Goal: Find specific page/section: Find specific page/section

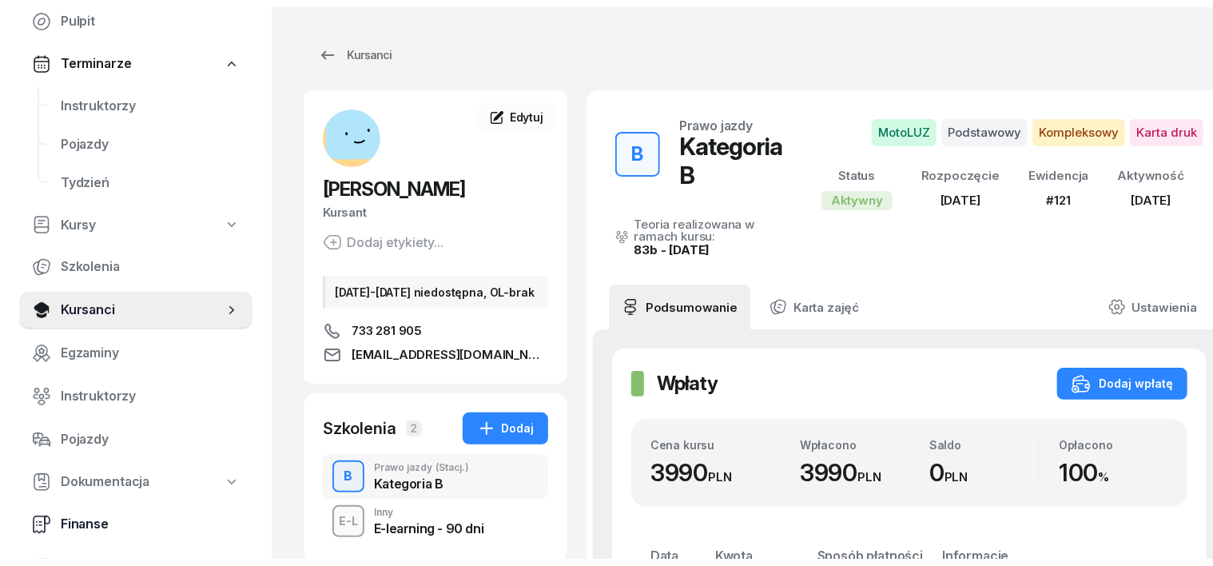
scroll to position [200, 0]
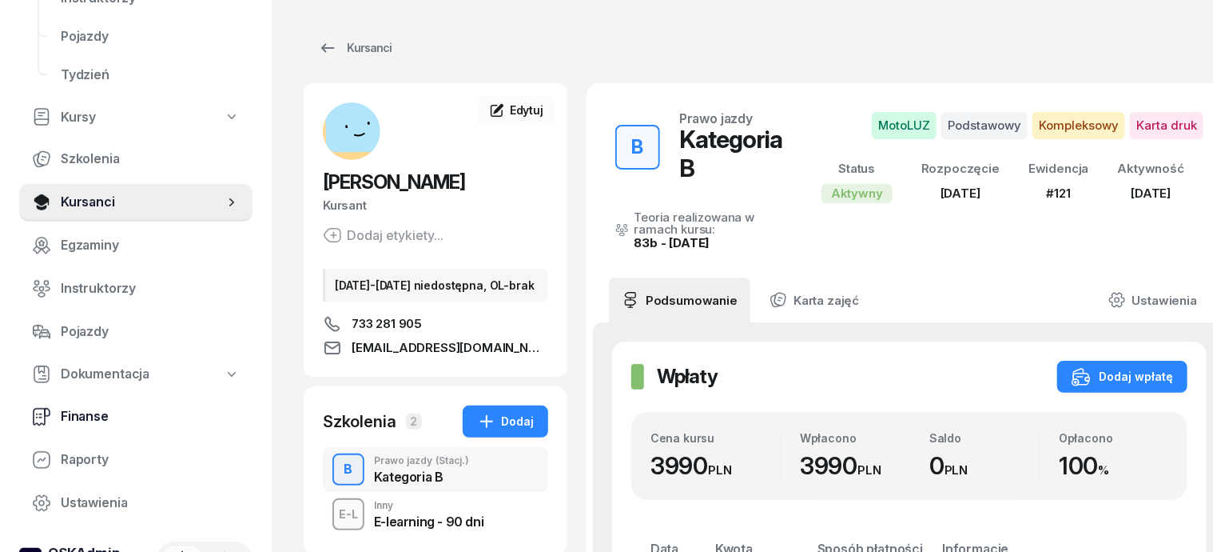
click at [92, 412] on span "Finanse" at bounding box center [150, 416] width 179 height 21
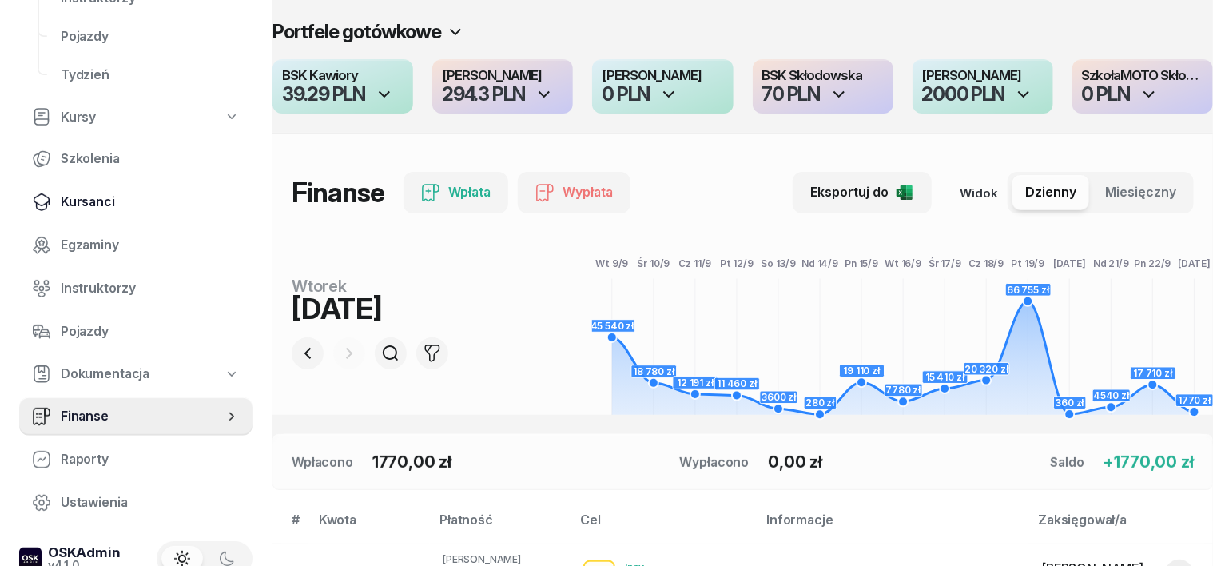
click at [99, 198] on span "Kursanci" at bounding box center [150, 202] width 179 height 21
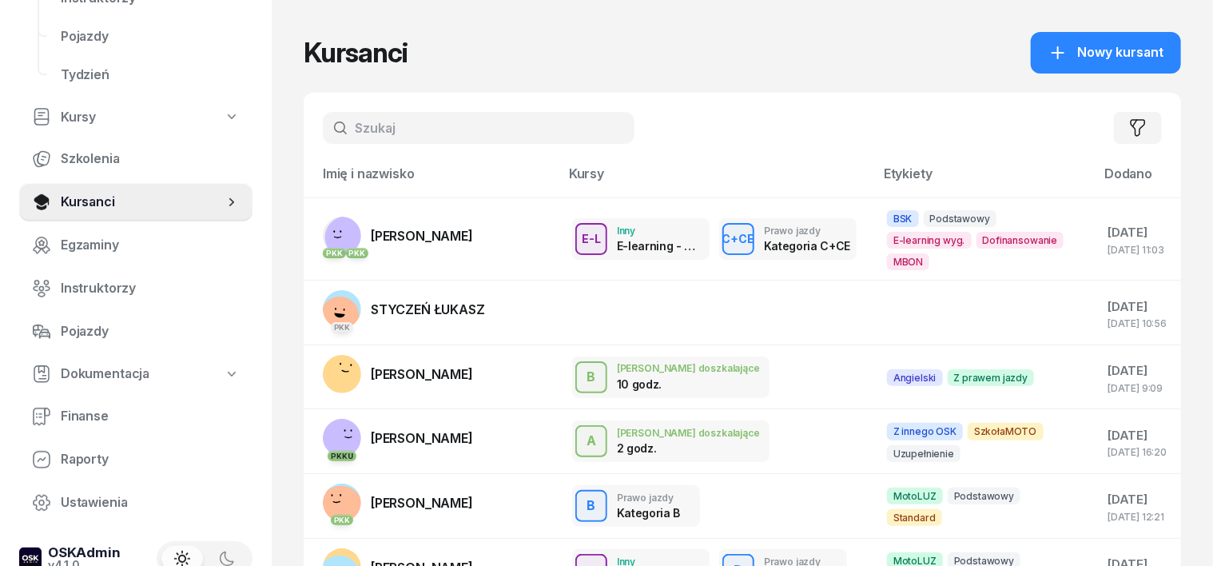
drag, startPoint x: 328, startPoint y: 118, endPoint x: 316, endPoint y: 121, distance: 12.4
click at [329, 118] on input "text" at bounding box center [479, 128] width 312 height 32
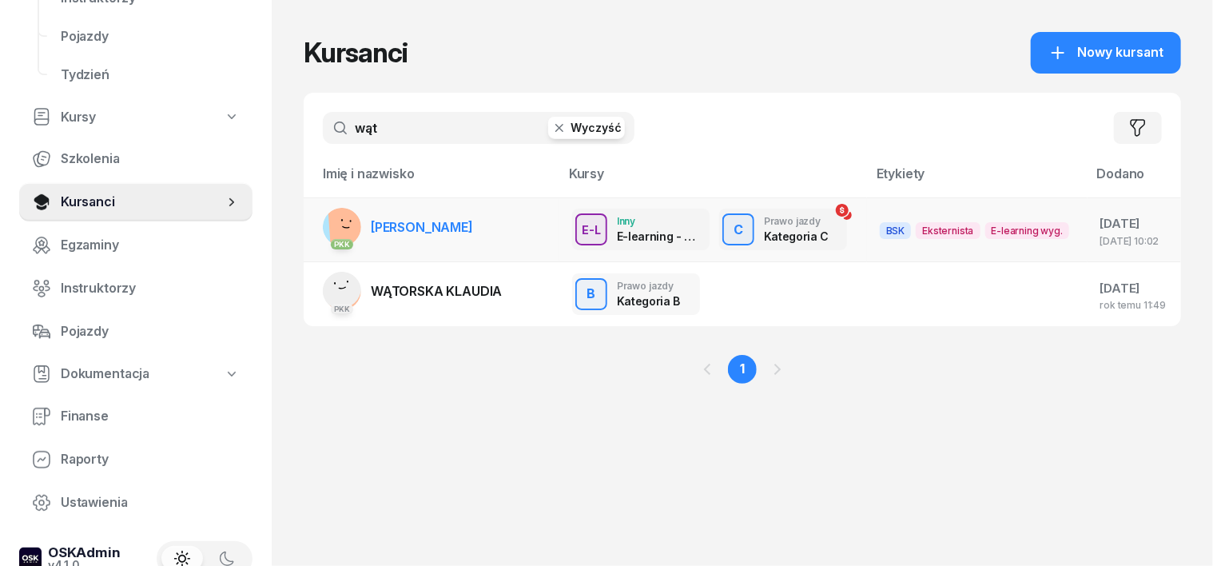
type input "wąt"
click at [328, 221] on rect at bounding box center [352, 228] width 49 height 49
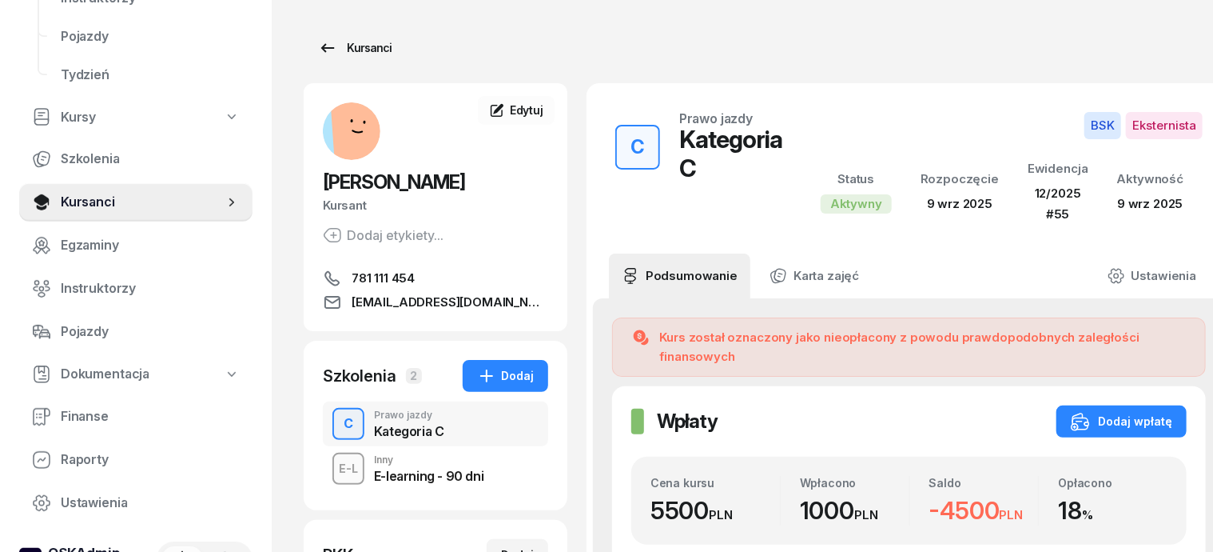
click at [344, 49] on div "Kursanci" at bounding box center [355, 47] width 74 height 19
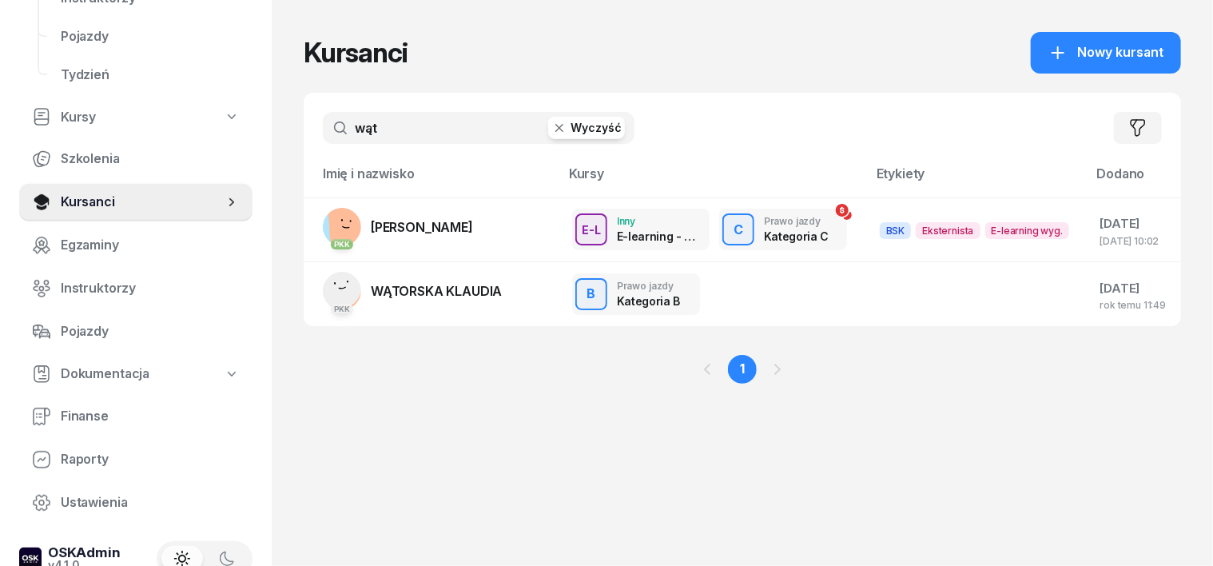
click at [552, 125] on icon "button" at bounding box center [560, 128] width 16 height 16
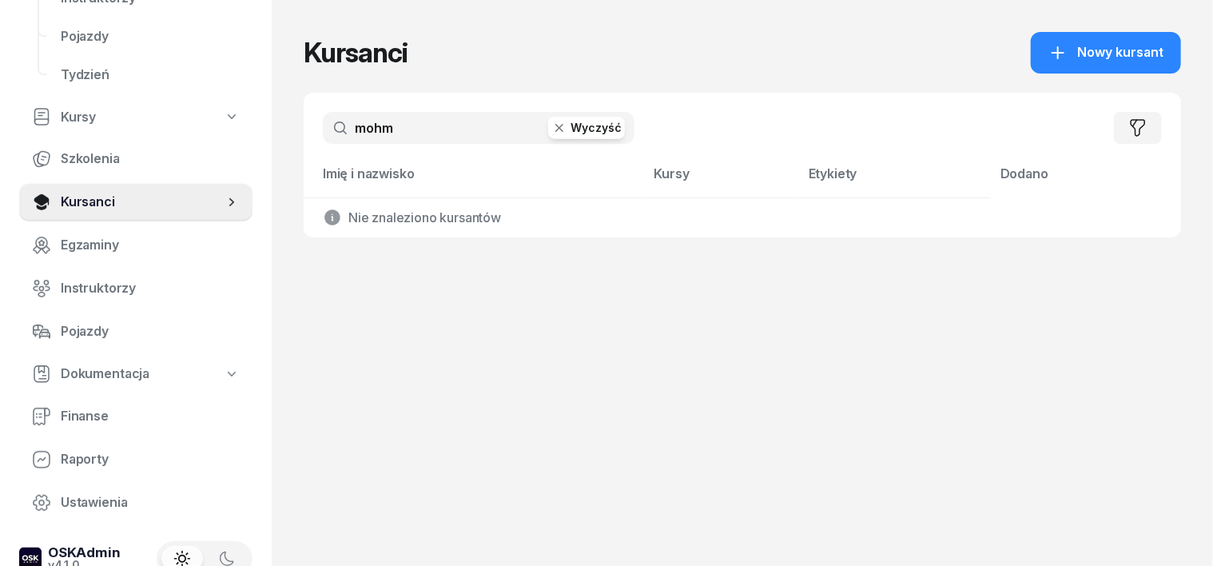
click at [338, 125] on input "mohm" at bounding box center [479, 128] width 312 height 32
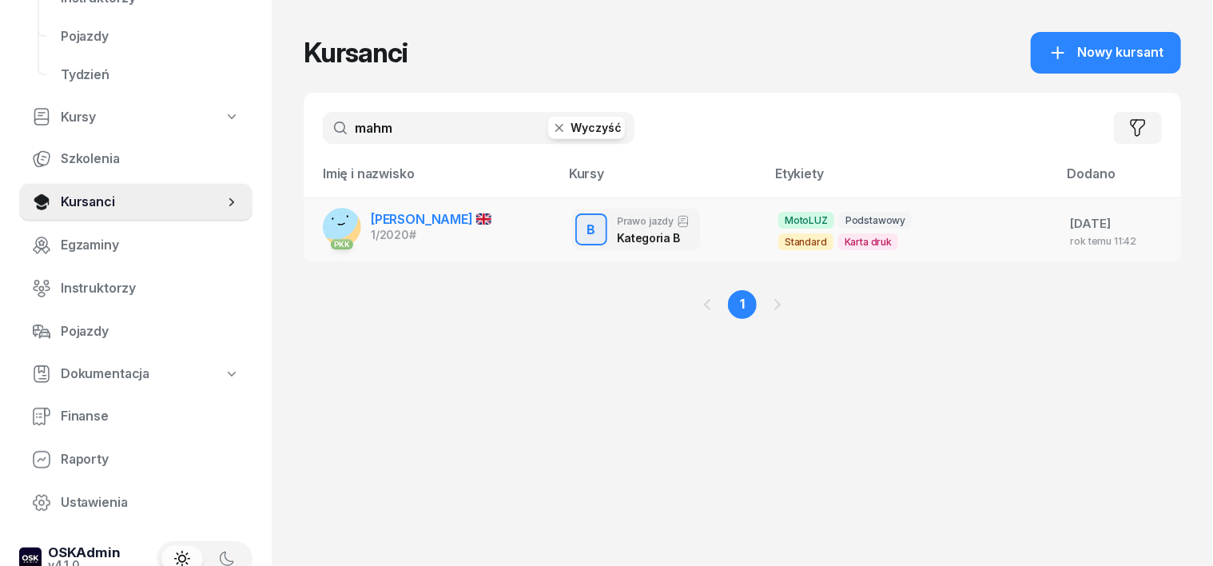
type input "mahm"
click at [313, 221] on rect at bounding box center [335, 216] width 62 height 62
